Goal: Task Accomplishment & Management: Use online tool/utility

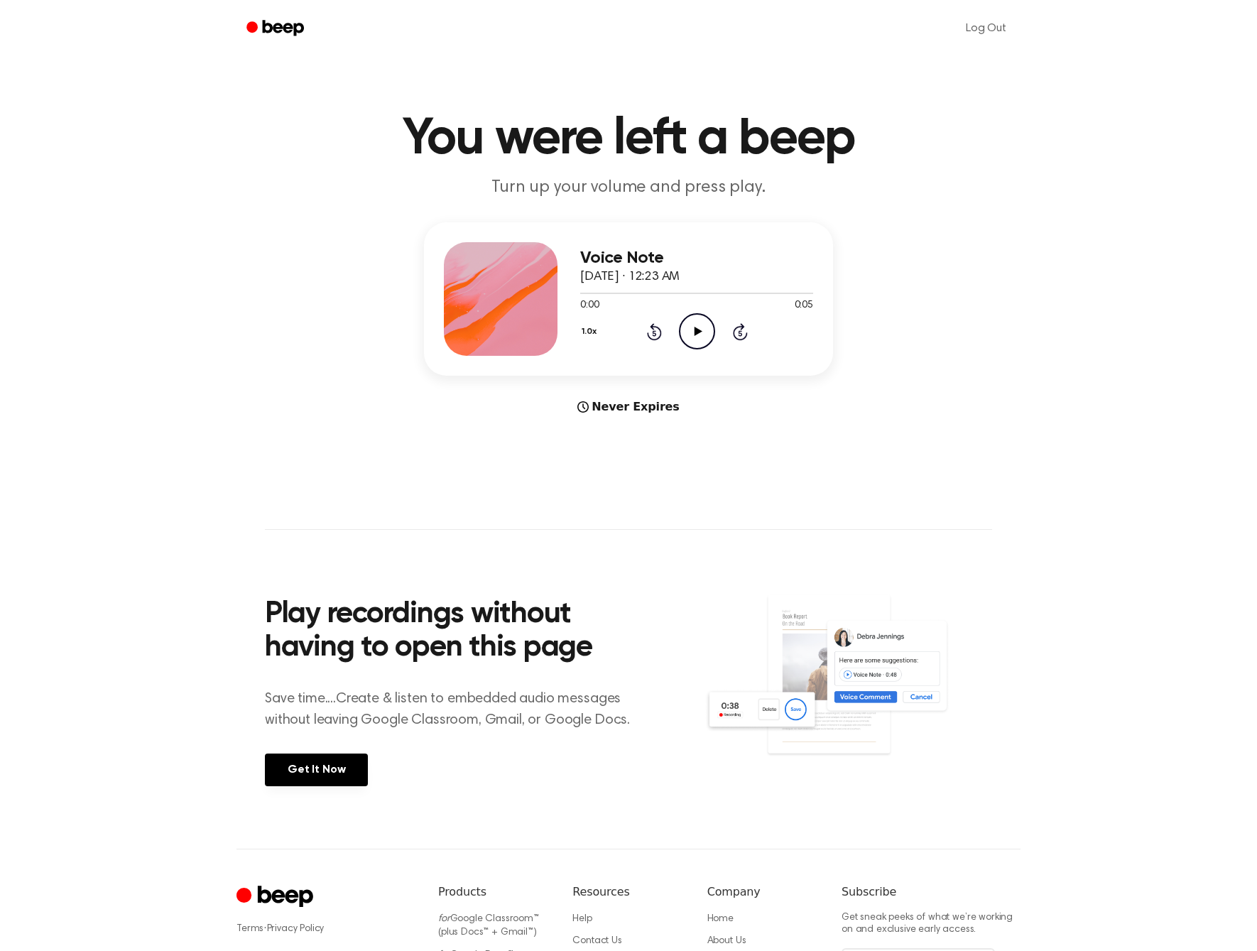
click at [835, 107] on main "You were left a beep Turn up your volume and press play. Voice Note [DATE] · 12…" at bounding box center [628, 424] width 1257 height 848
click at [277, 30] on icon "Beep" at bounding box center [276, 28] width 60 height 21
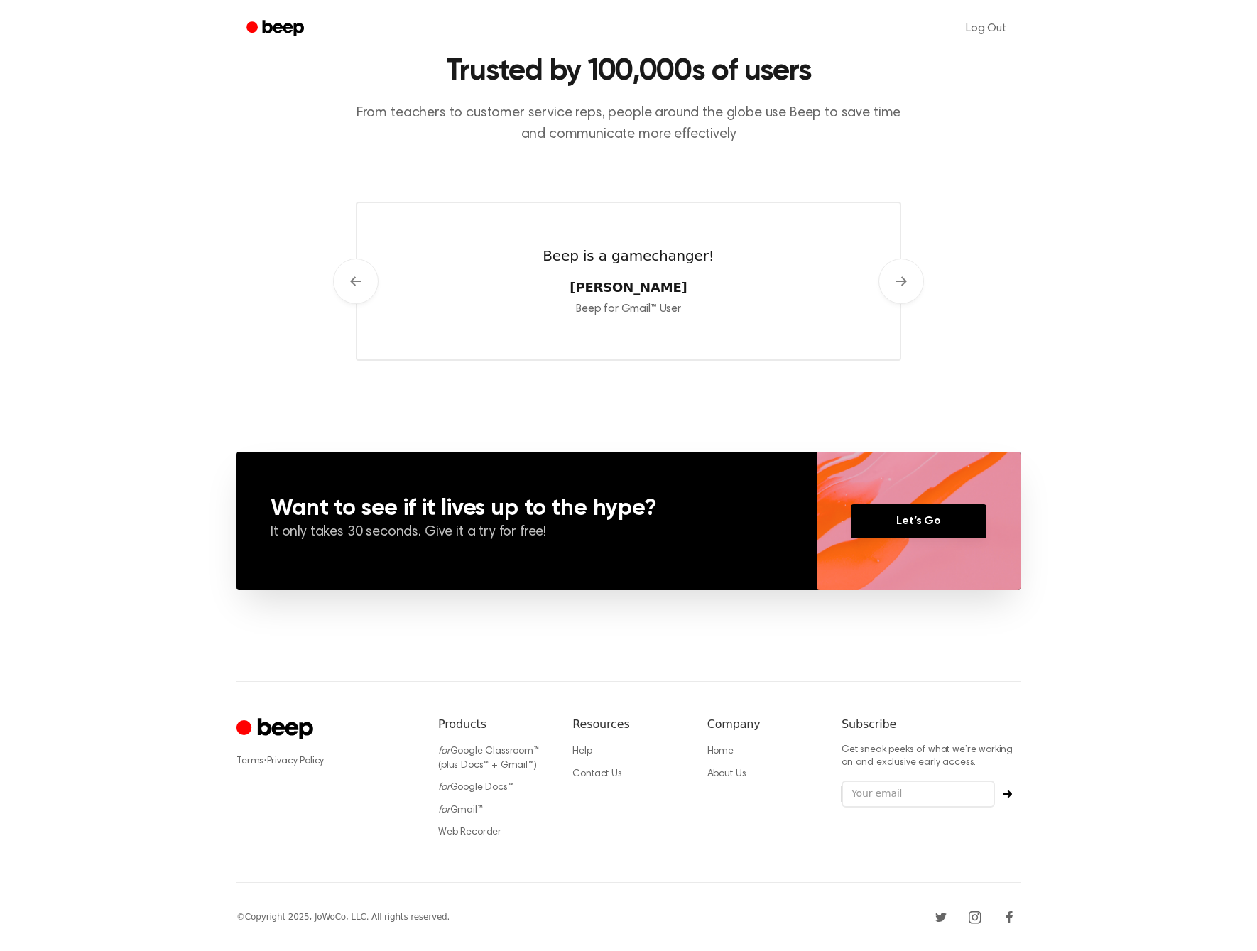
scroll to position [658, 0]
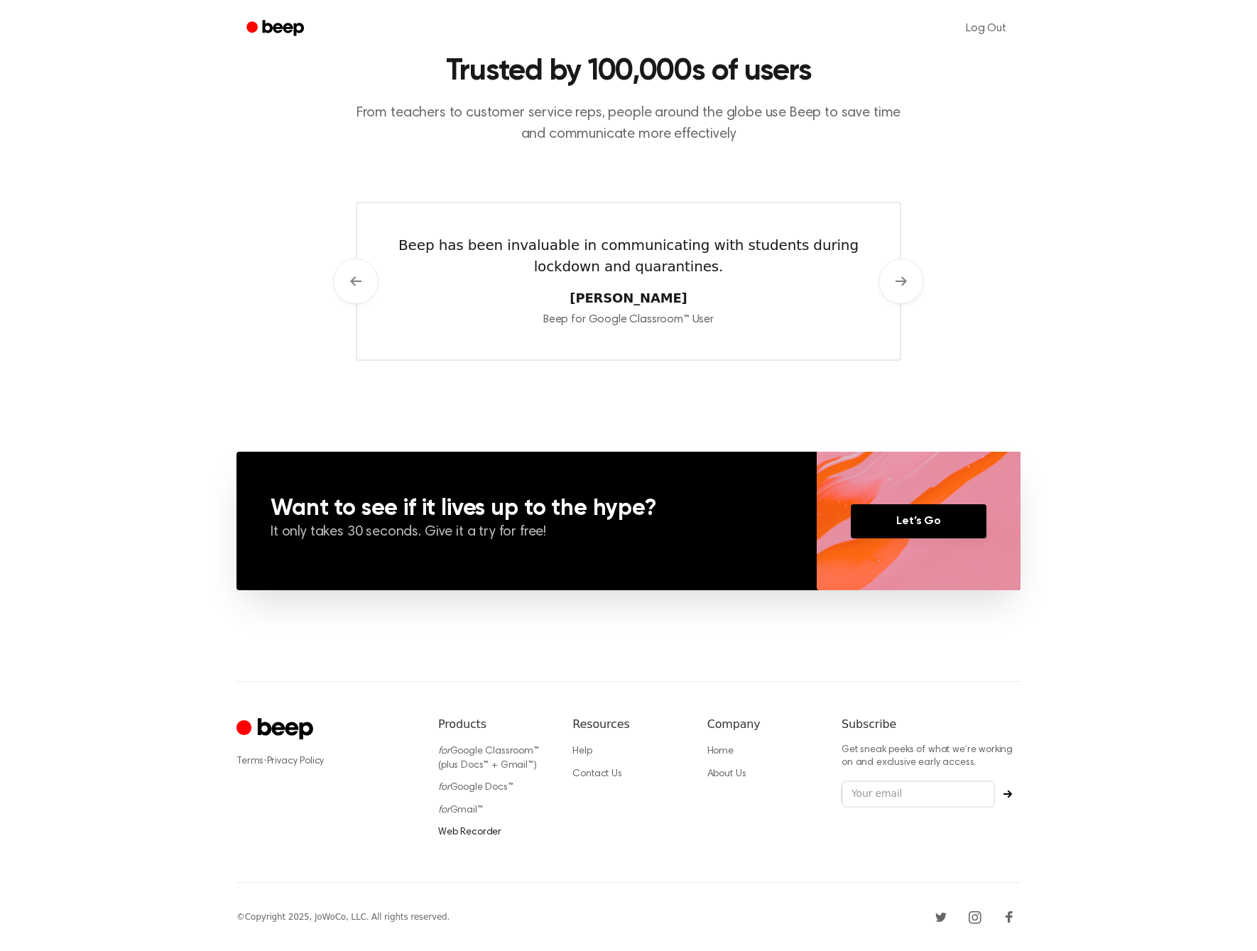
click at [486, 834] on link "Web Recorder" at bounding box center [469, 832] width 63 height 10
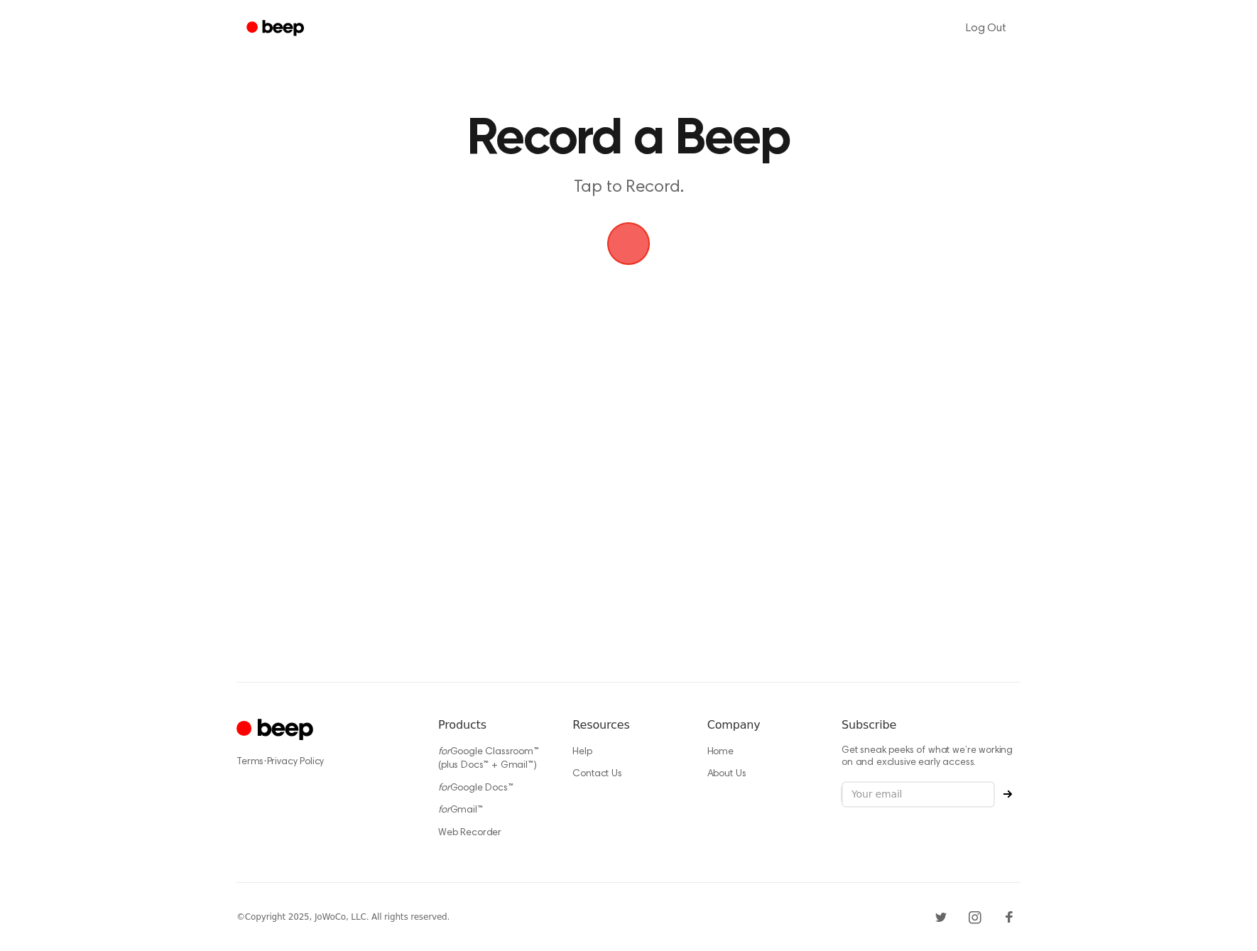
click at [640, 245] on span "button" at bounding box center [628, 244] width 40 height 40
